Goal: Task Accomplishment & Management: Manage account settings

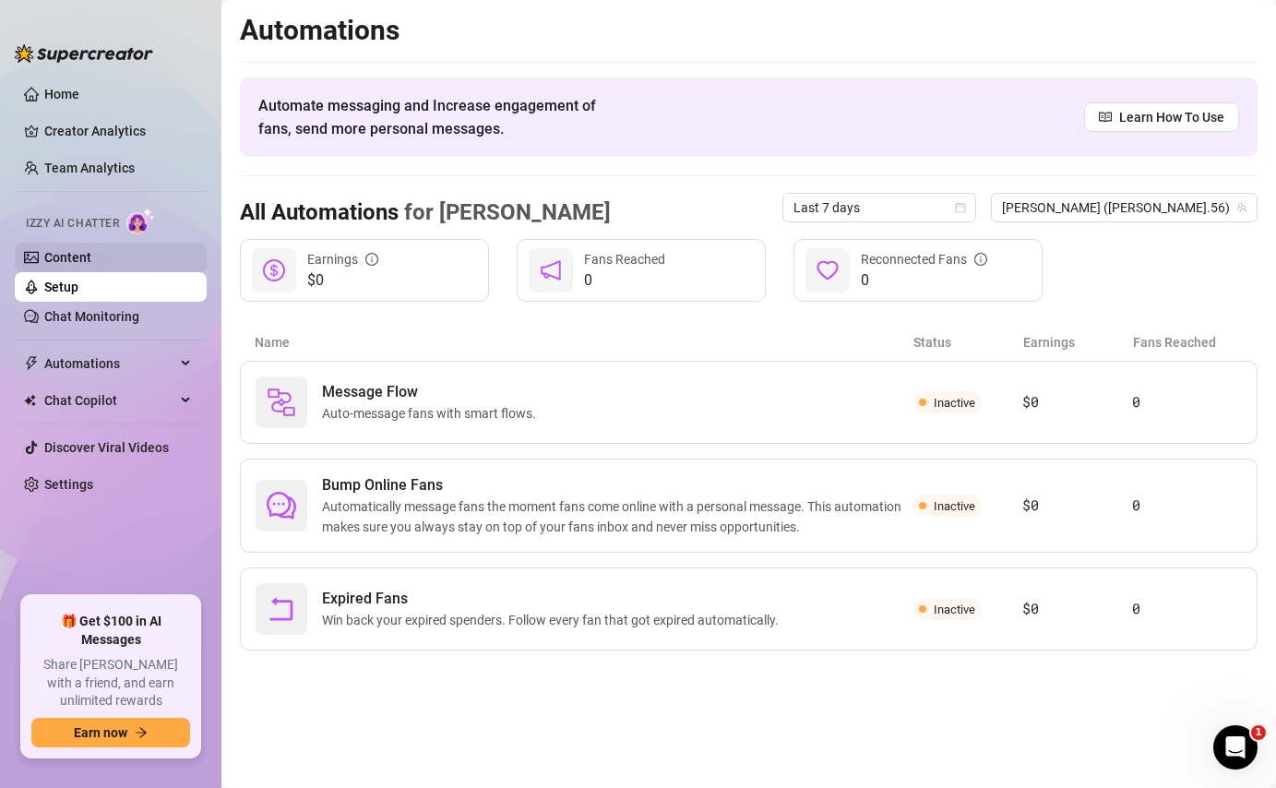
click at [91, 257] on link "Content" at bounding box center [67, 257] width 47 height 15
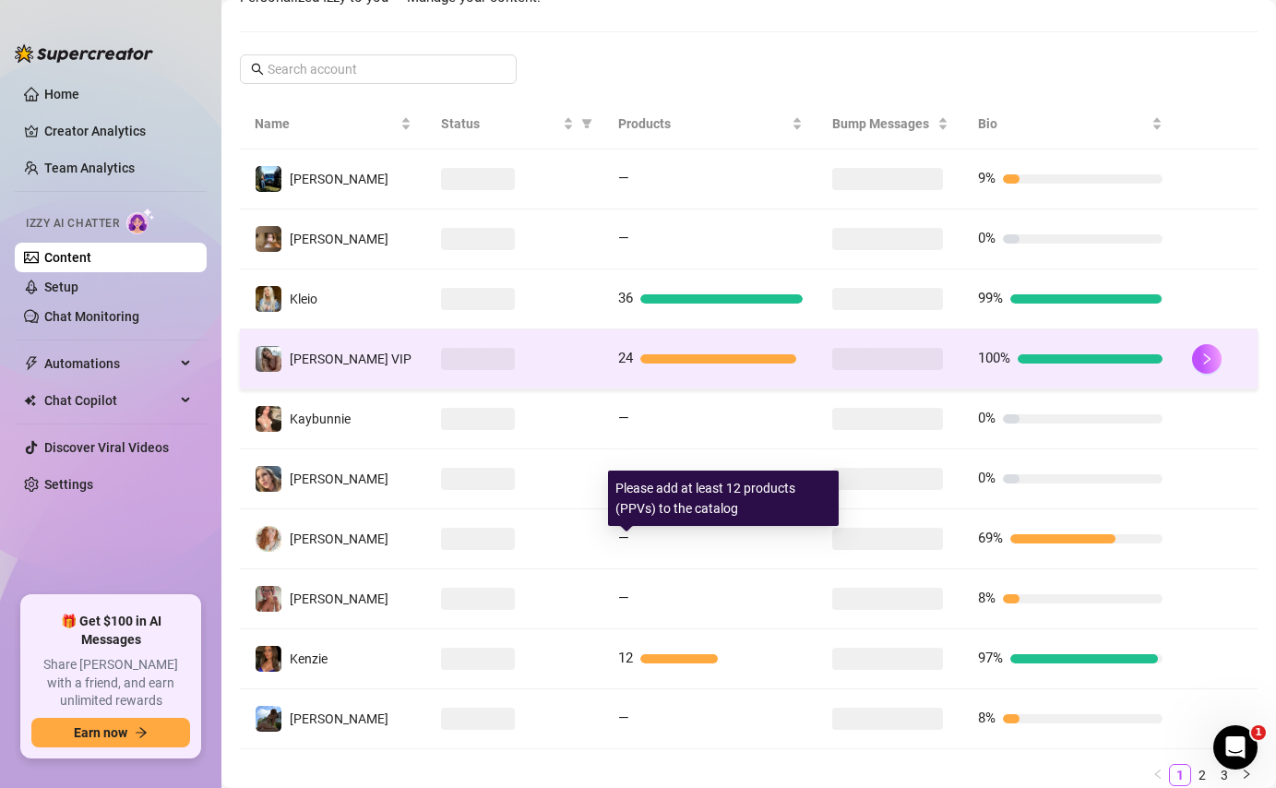
scroll to position [355, 0]
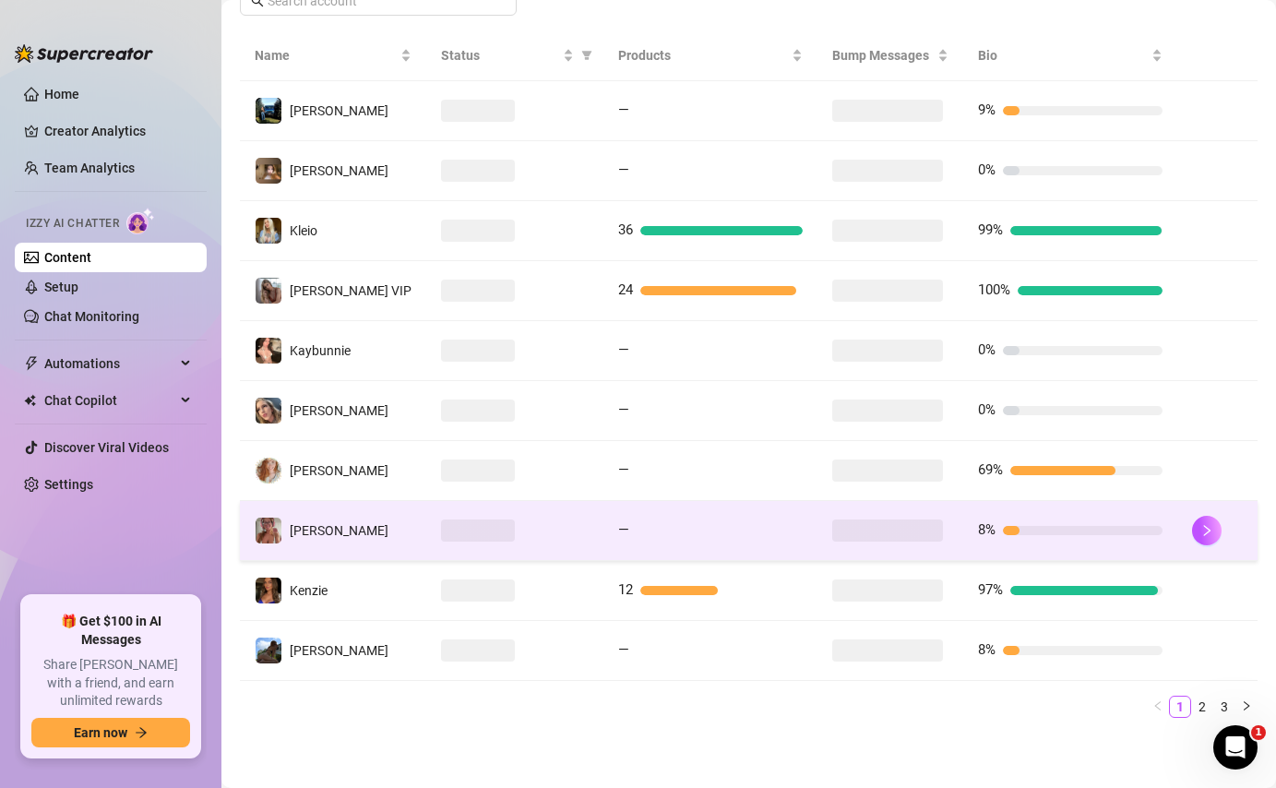
click at [914, 537] on span at bounding box center [887, 530] width 111 height 22
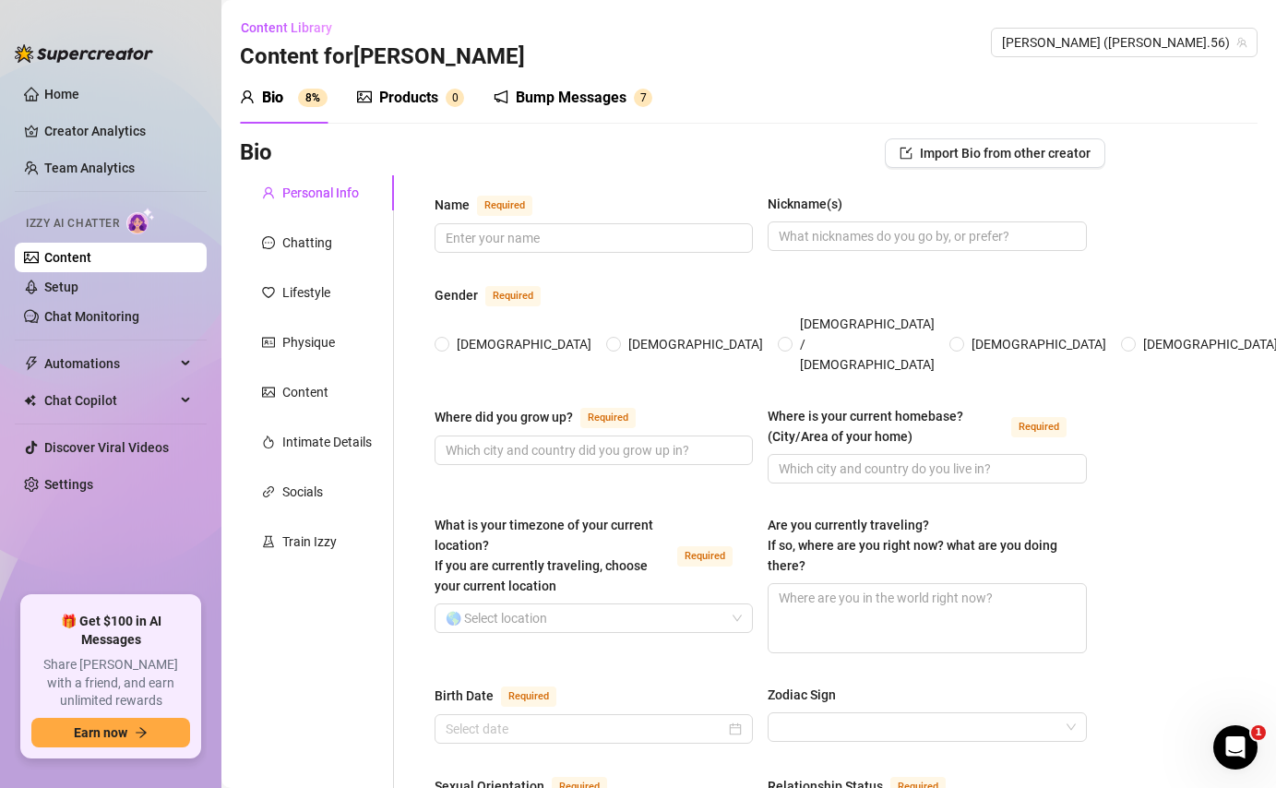
click at [612, 97] on div "Bump Messages" at bounding box center [571, 98] width 111 height 22
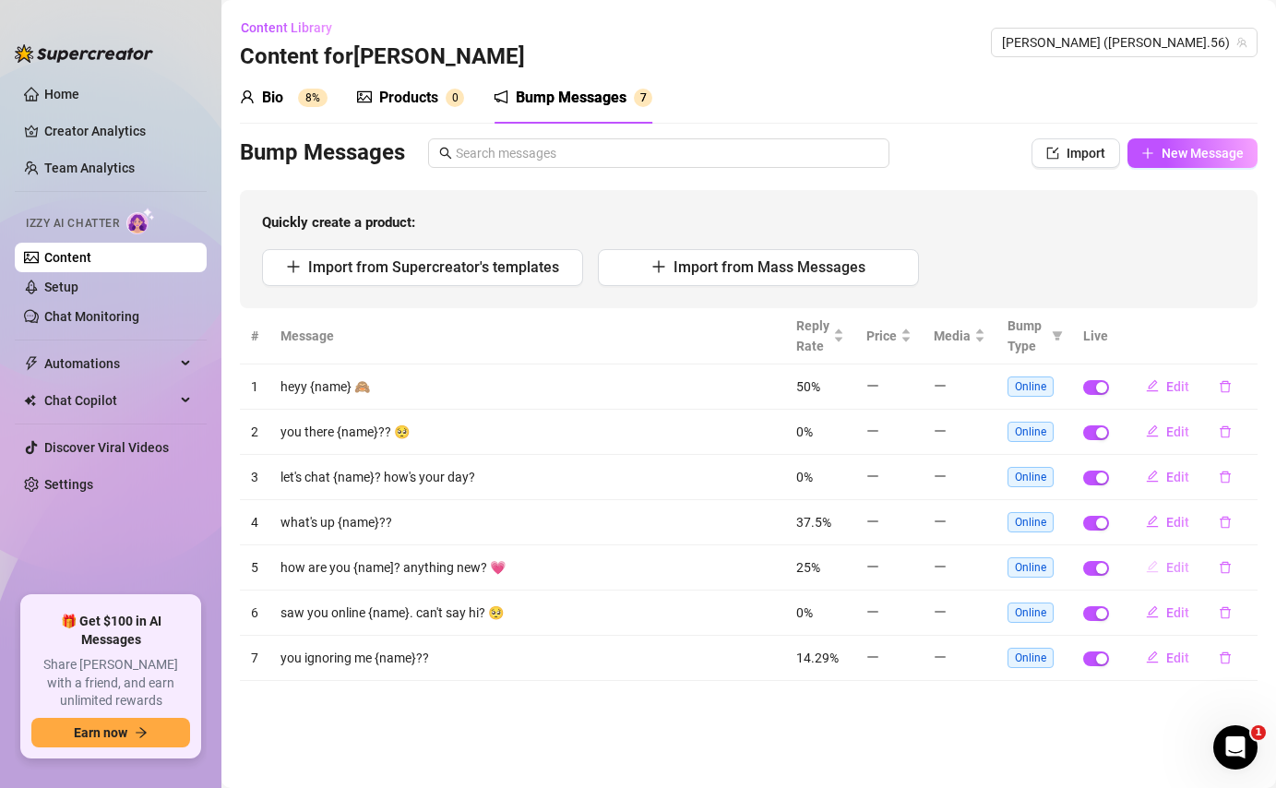
click at [1169, 569] on span "Edit" at bounding box center [1177, 567] width 23 height 15
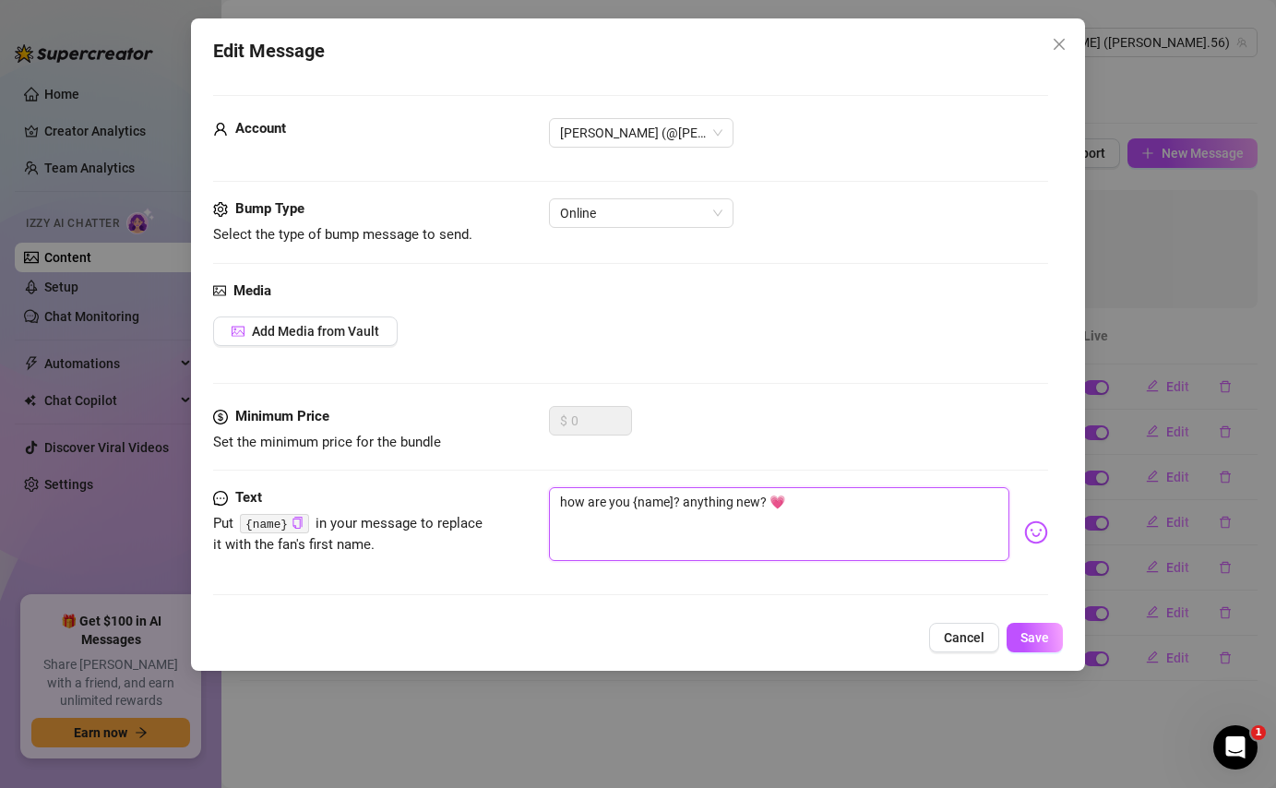
click at [674, 503] on textarea "how are you {name]? anything new? 💗" at bounding box center [778, 524] width 459 height 74
type textarea "how are you {name? anything new? 💗"
type textarea "how are you {name{? anything new? 💗"
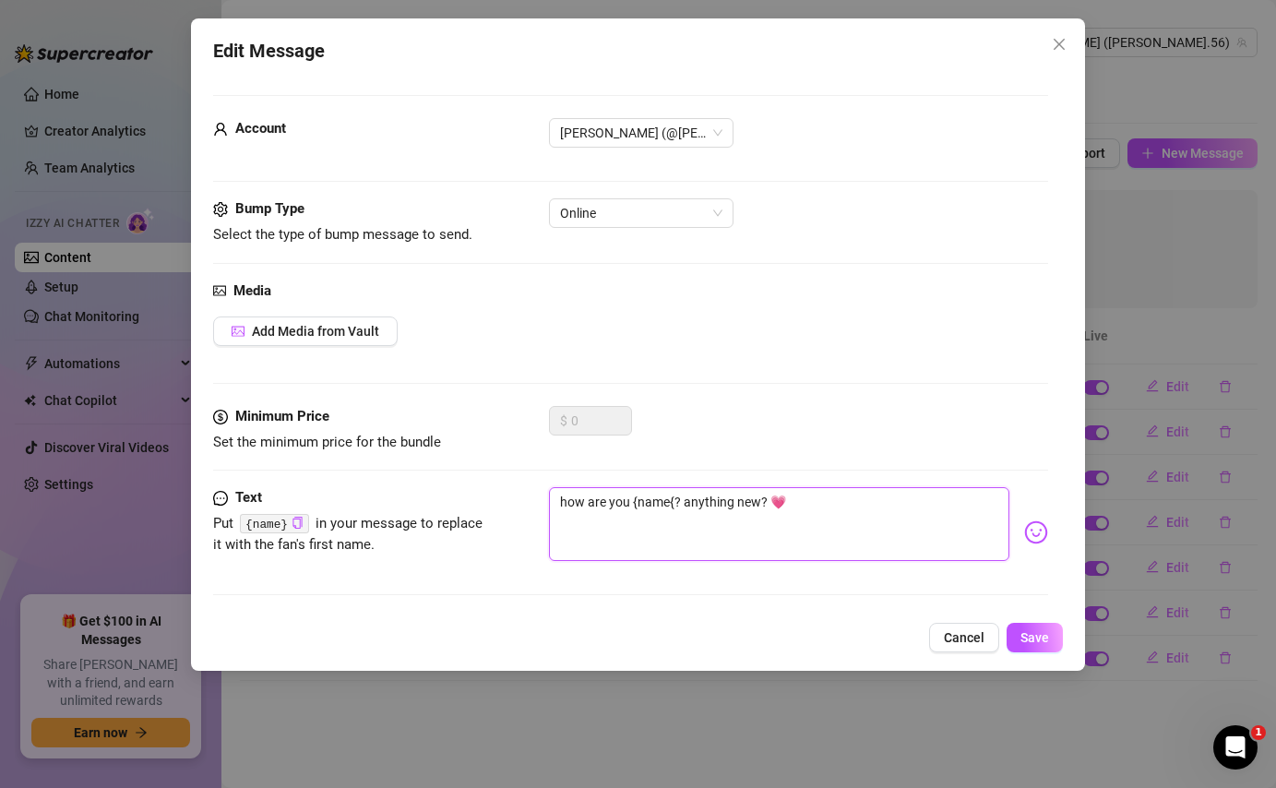
type textarea "how are you {name? anything new? 💗"
type textarea "how are you {name}? anything new? 💗"
click at [1029, 626] on button "Save" at bounding box center [1035, 638] width 56 height 30
